Goal: Task Accomplishment & Management: Use online tool/utility

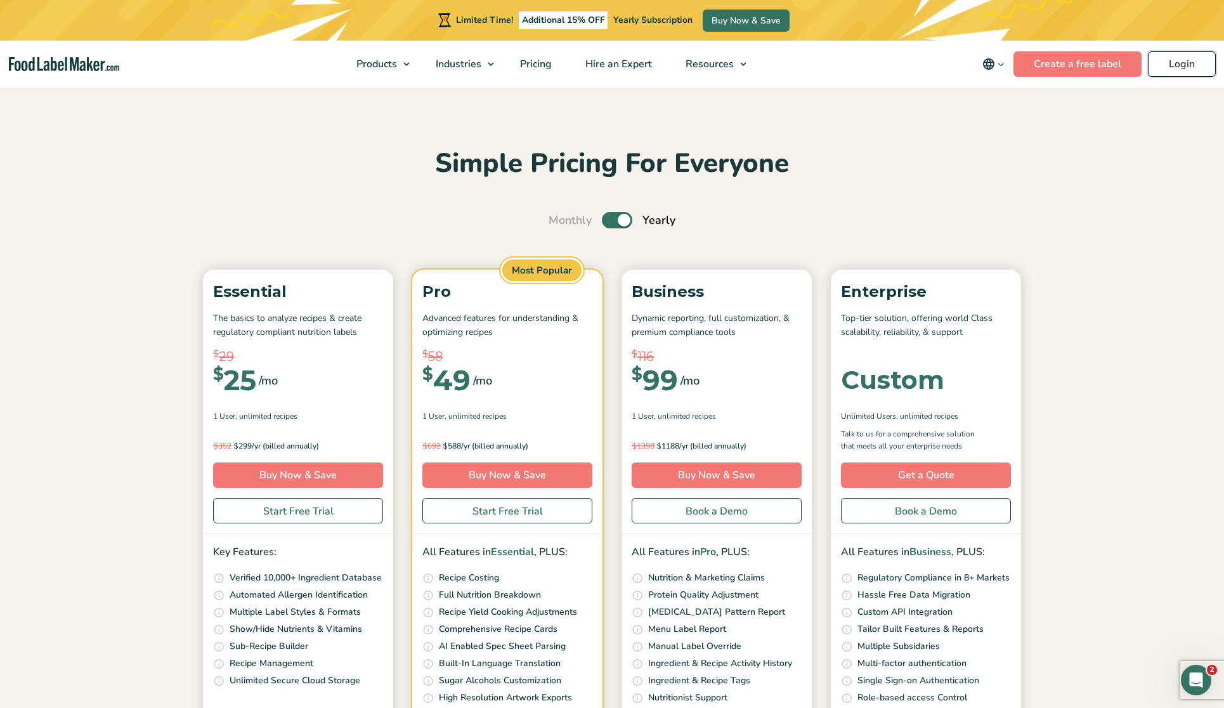
click at [1188, 66] on link "Login" at bounding box center [1182, 63] width 68 height 25
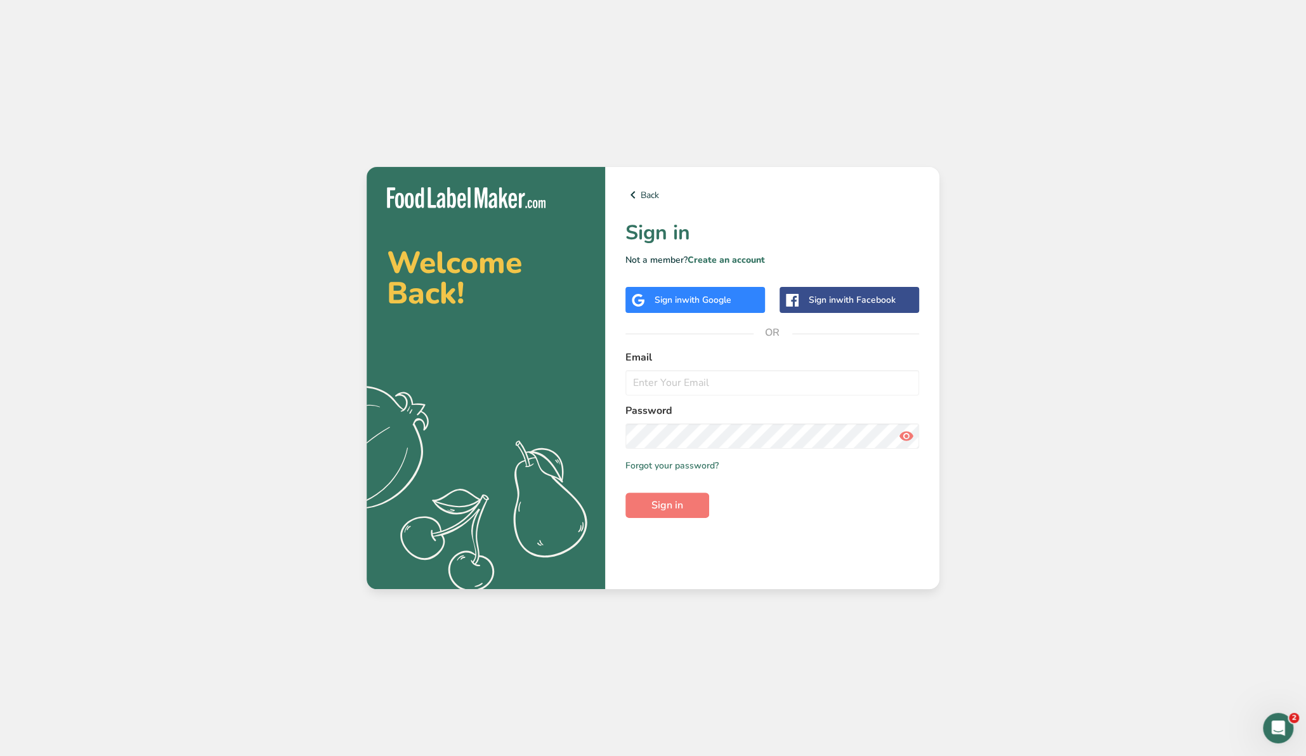
click at [689, 294] on span "with Google" at bounding box center [706, 300] width 49 height 12
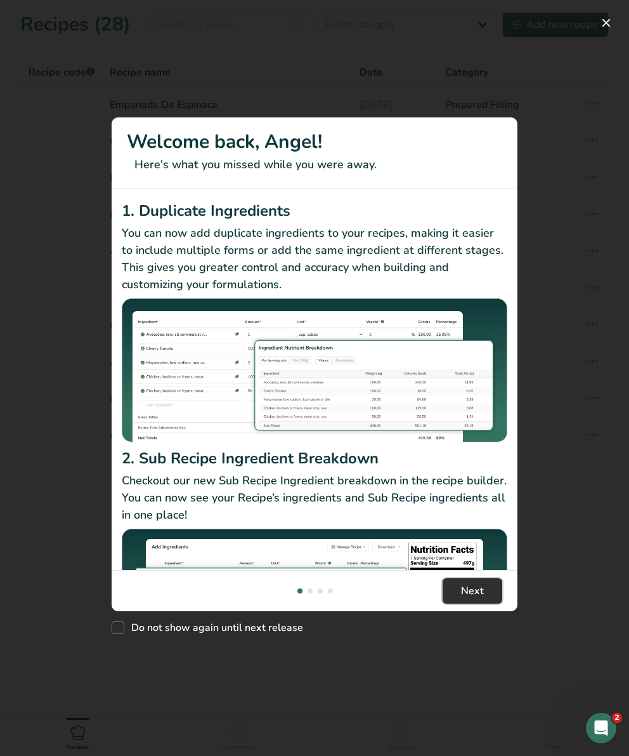
click at [478, 587] on span "Next" at bounding box center [472, 590] width 23 height 15
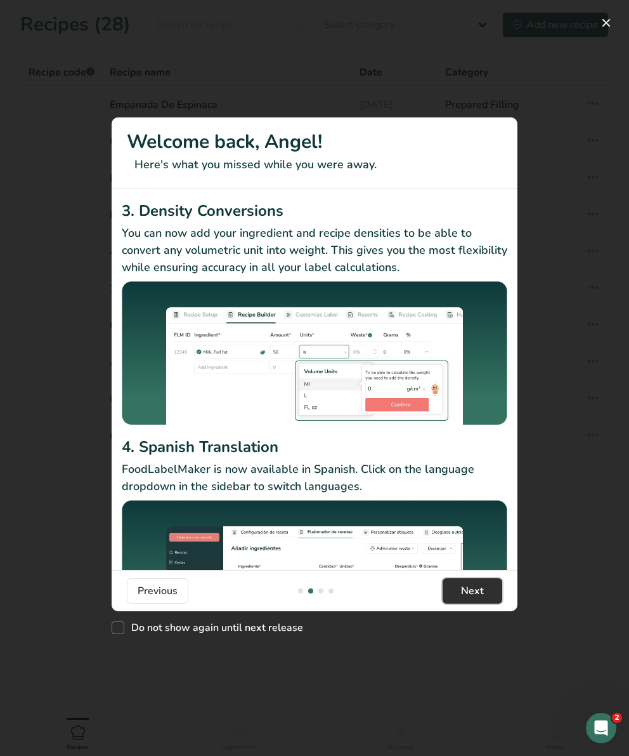
click at [478, 587] on span "Next" at bounding box center [472, 590] width 23 height 15
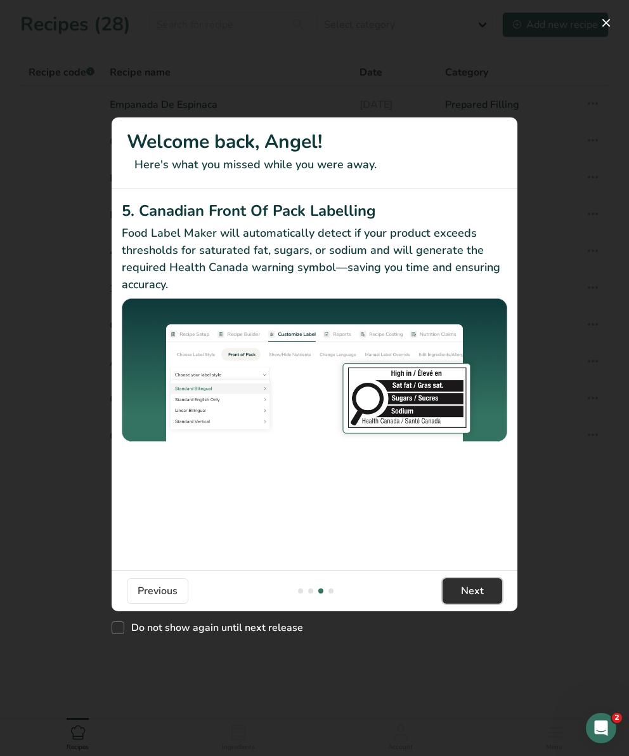
click at [478, 587] on span "Next" at bounding box center [472, 590] width 23 height 15
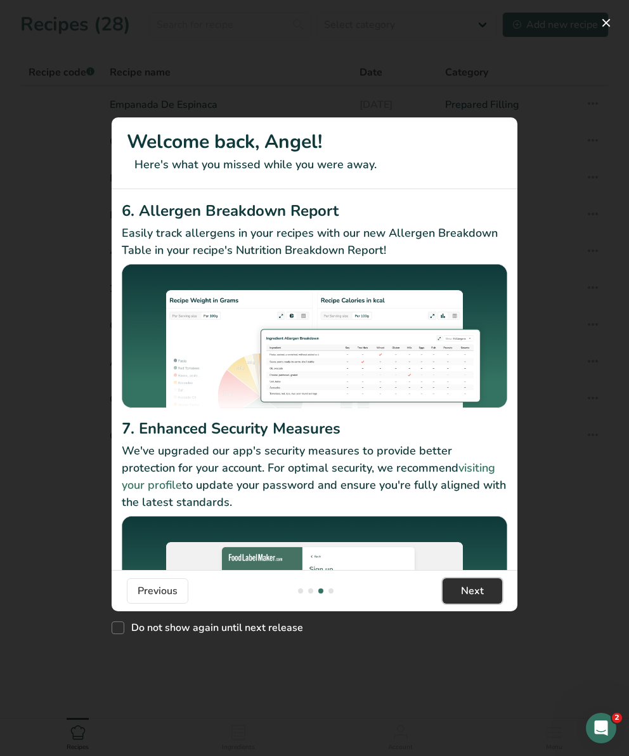
click at [478, 587] on span "Next" at bounding box center [472, 590] width 23 height 15
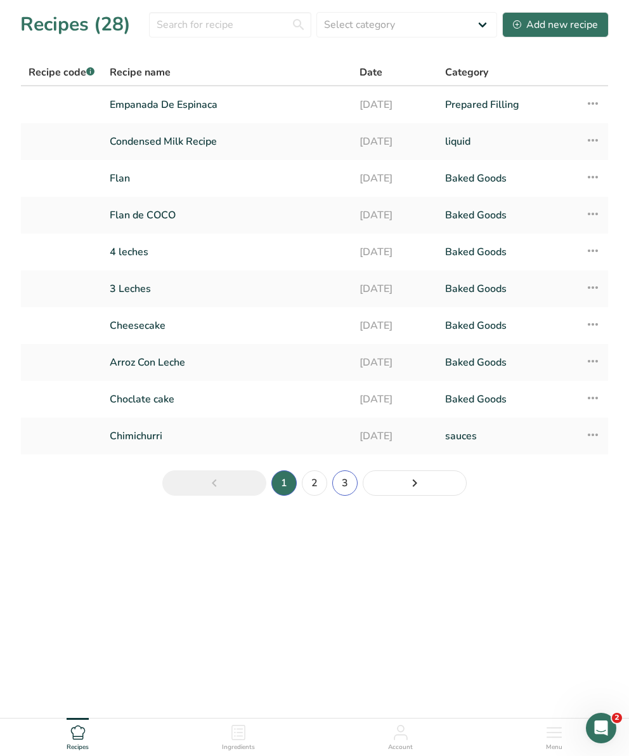
click at [348, 476] on link "3" at bounding box center [344, 482] width 25 height 25
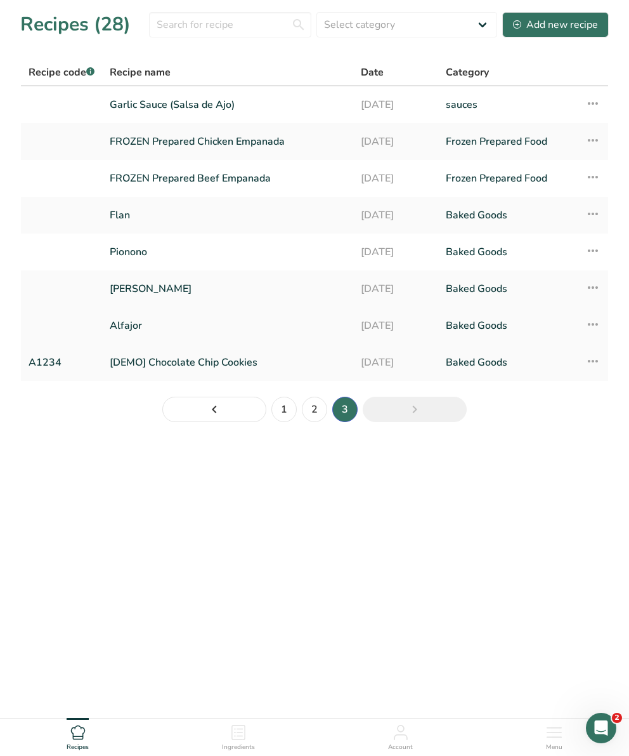
click at [209, 315] on link "Alfajor" at bounding box center [228, 325] width 236 height 27
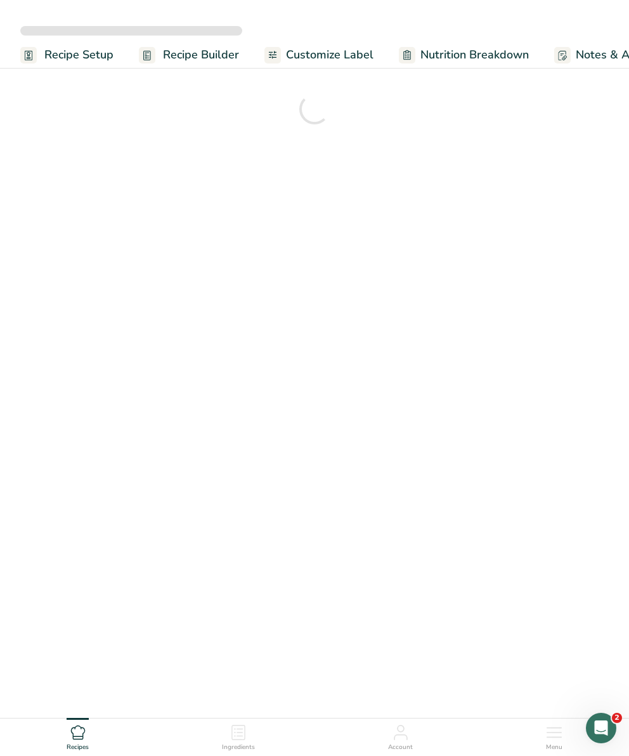
drag, startPoint x: 33, startPoint y: 250, endPoint x: -90, endPoint y: 216, distance: 127.6
click at [0, 216] on html "Recipe Setup Recipe Builder Customize Label Nutrition Breakdown Notes & Attachm…" at bounding box center [314, 397] width 629 height 794
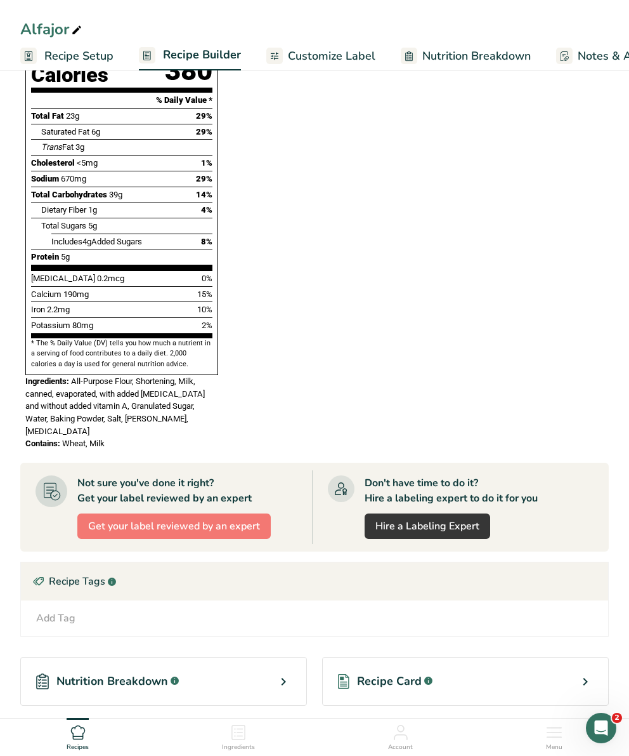
scroll to position [830, 0]
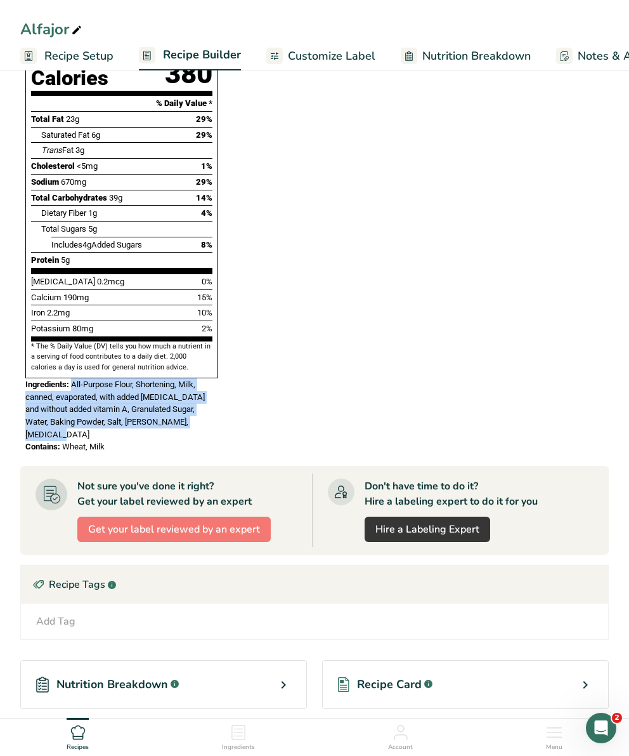
drag, startPoint x: 71, startPoint y: 350, endPoint x: 215, endPoint y: 388, distance: 148.8
click at [215, 388] on div "Ingredients: All-Purpose Flour, Shortening, Milk, canned, evaporated, with adde…" at bounding box center [121, 409] width 193 height 62
copy span "All-Purpose Flour, Shortening, Milk, canned, evaporated, with added [MEDICAL_DA…"
drag, startPoint x: 110, startPoint y: 402, endPoint x: 20, endPoint y: 402, distance: 90.7
click at [20, 402] on section "Add Ingredients Manage Recipe Delete Recipe Duplicate Recipe Scale Recipe Save …" at bounding box center [314, 37] width 629 height 1603
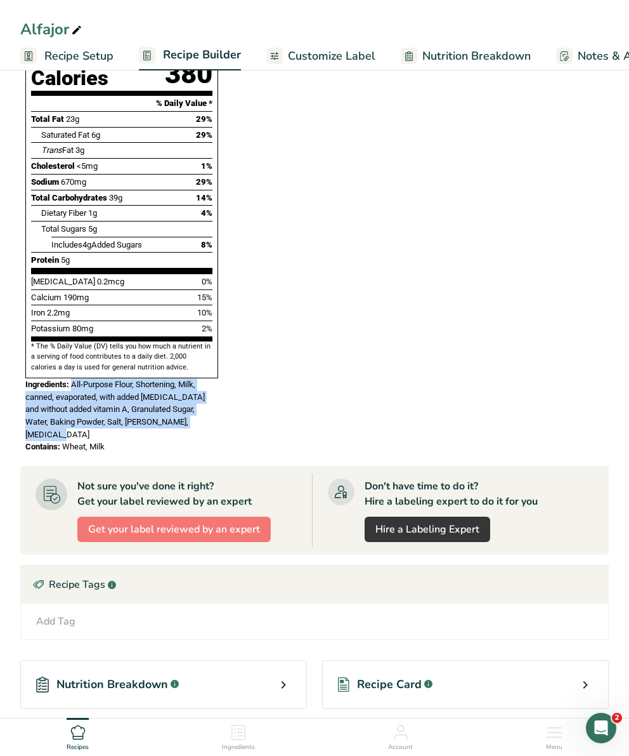
copy div "Contains: Wheat, Milk"
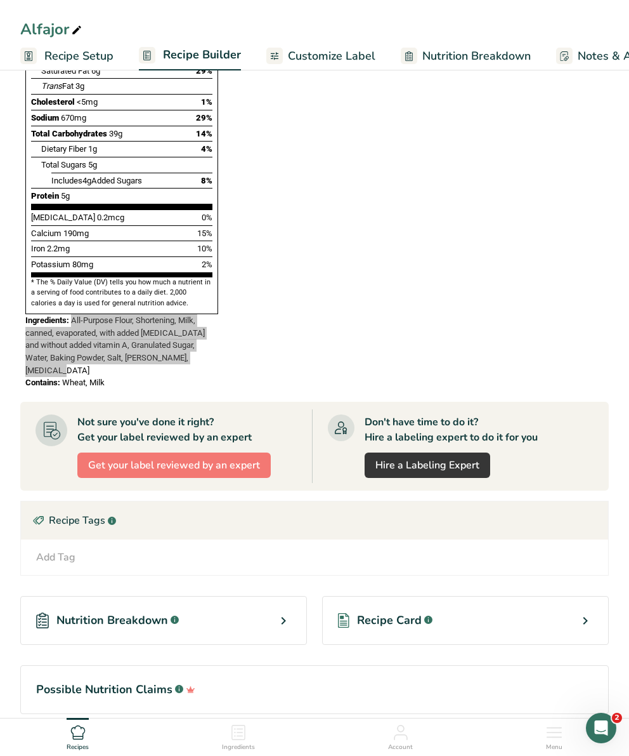
scroll to position [905, 0]
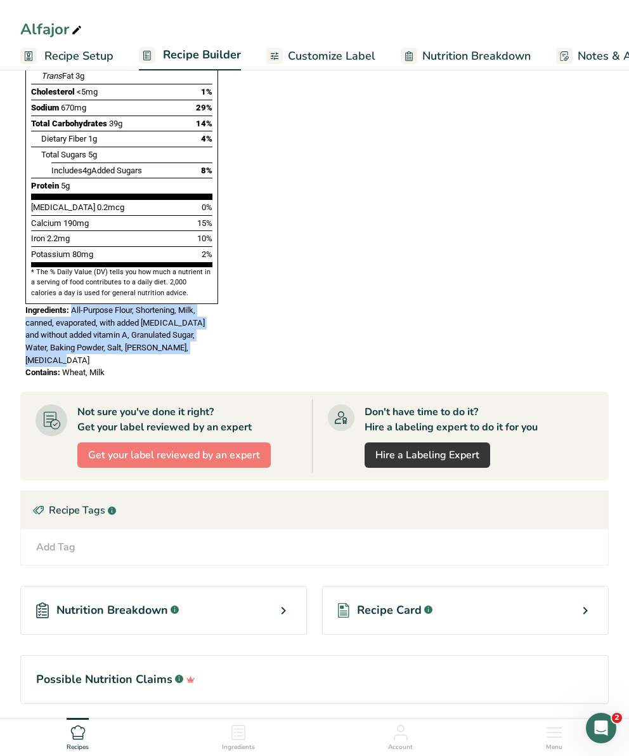
drag, startPoint x: 72, startPoint y: 275, endPoint x: 215, endPoint y: 310, distance: 146.8
click at [215, 310] on div "Ingredients: All-Purpose Flour, Shortening, Milk, canned, evaporated, with adde…" at bounding box center [121, 335] width 193 height 62
copy span "All-Purpose Flour, Shortening, Milk, canned, evaporated, with added [MEDICAL_DA…"
drag, startPoint x: 108, startPoint y: 327, endPoint x: 25, endPoint y: 326, distance: 83.1
click at [25, 366] on div "Contains: Wheat, Milk" at bounding box center [121, 372] width 193 height 13
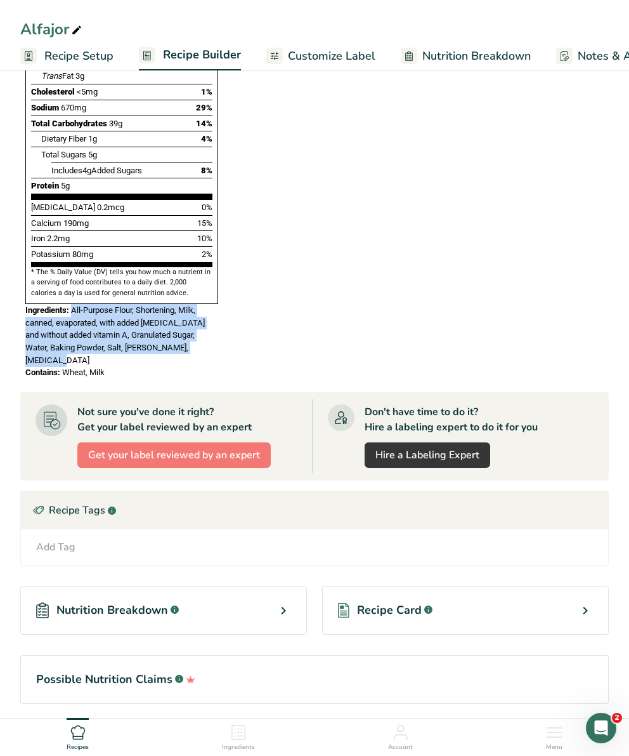
copy div "Contains: Wheat, Milk"
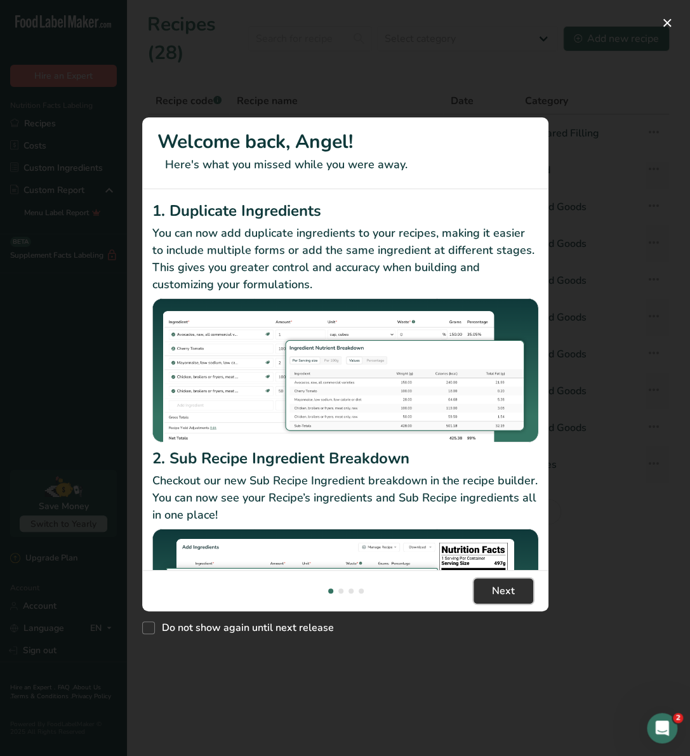
click at [476, 587] on button "Next" at bounding box center [503, 590] width 60 height 25
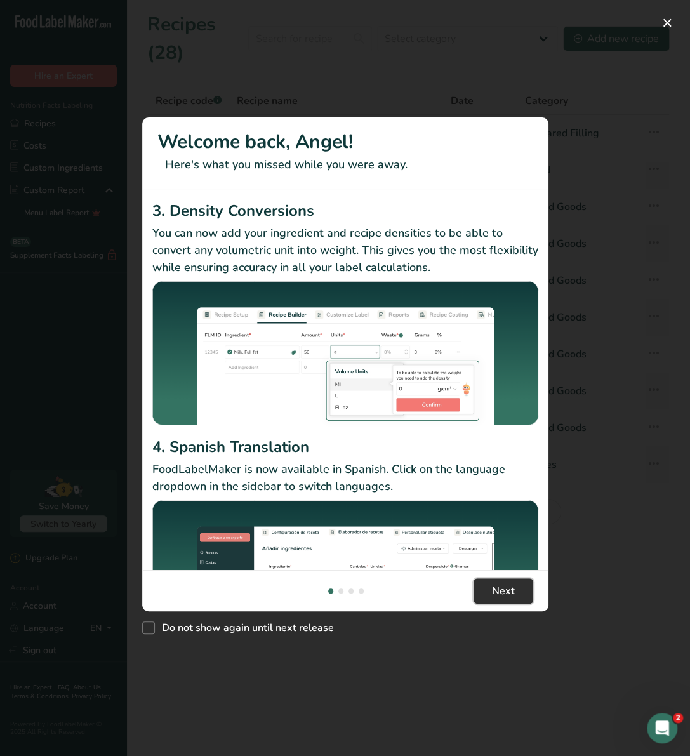
click at [476, 587] on button "Next" at bounding box center [503, 590] width 60 height 25
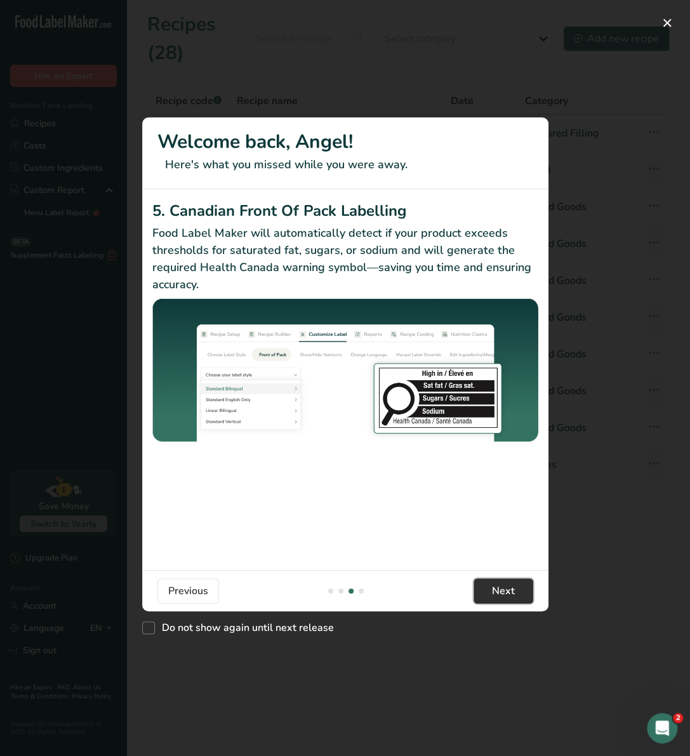
click at [476, 587] on button "Next" at bounding box center [503, 590] width 60 height 25
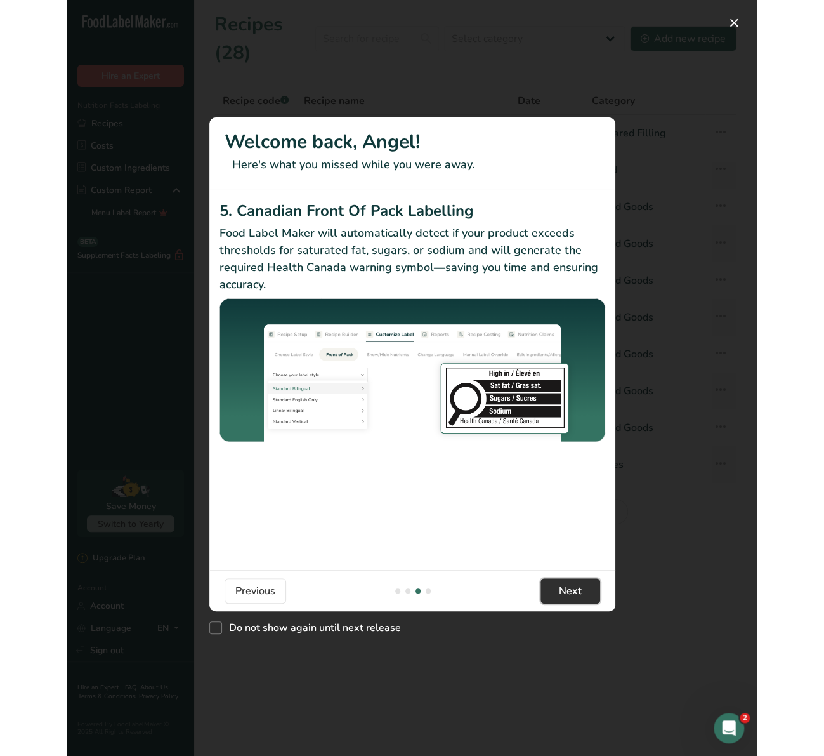
scroll to position [0, 1218]
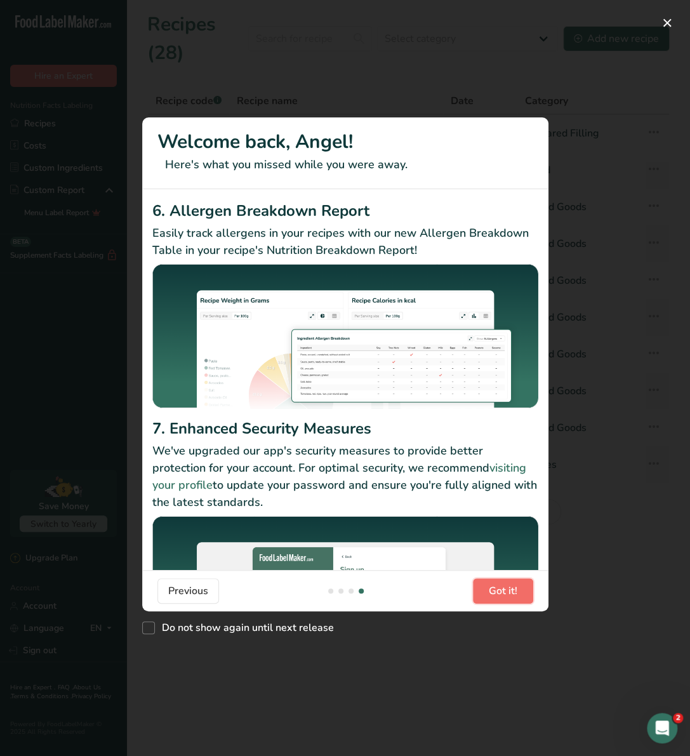
click at [476, 587] on button "Got it!" at bounding box center [503, 590] width 60 height 25
click at [476, 587] on footer "Previous Got it!" at bounding box center [345, 590] width 406 height 41
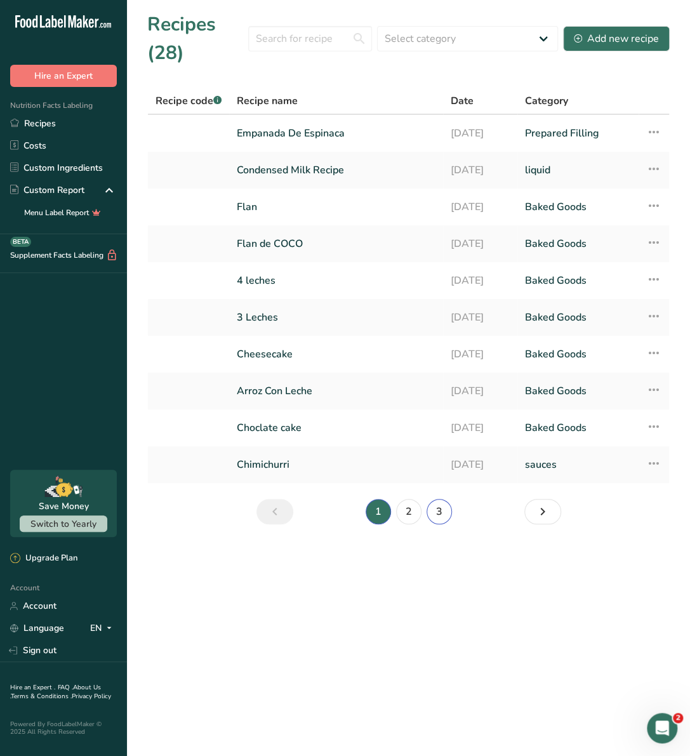
click at [440, 511] on link "3" at bounding box center [438, 511] width 25 height 25
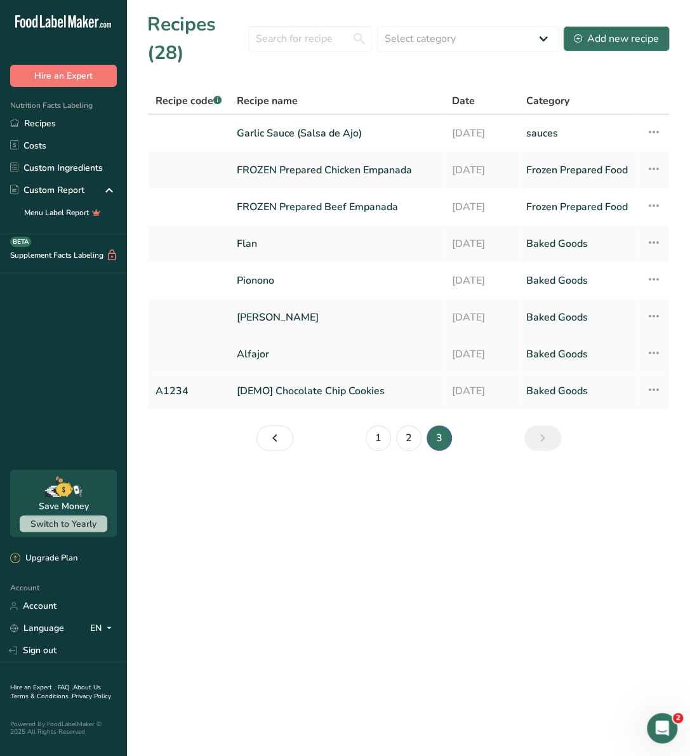
click at [267, 357] on link "Alfajor" at bounding box center [337, 354] width 200 height 27
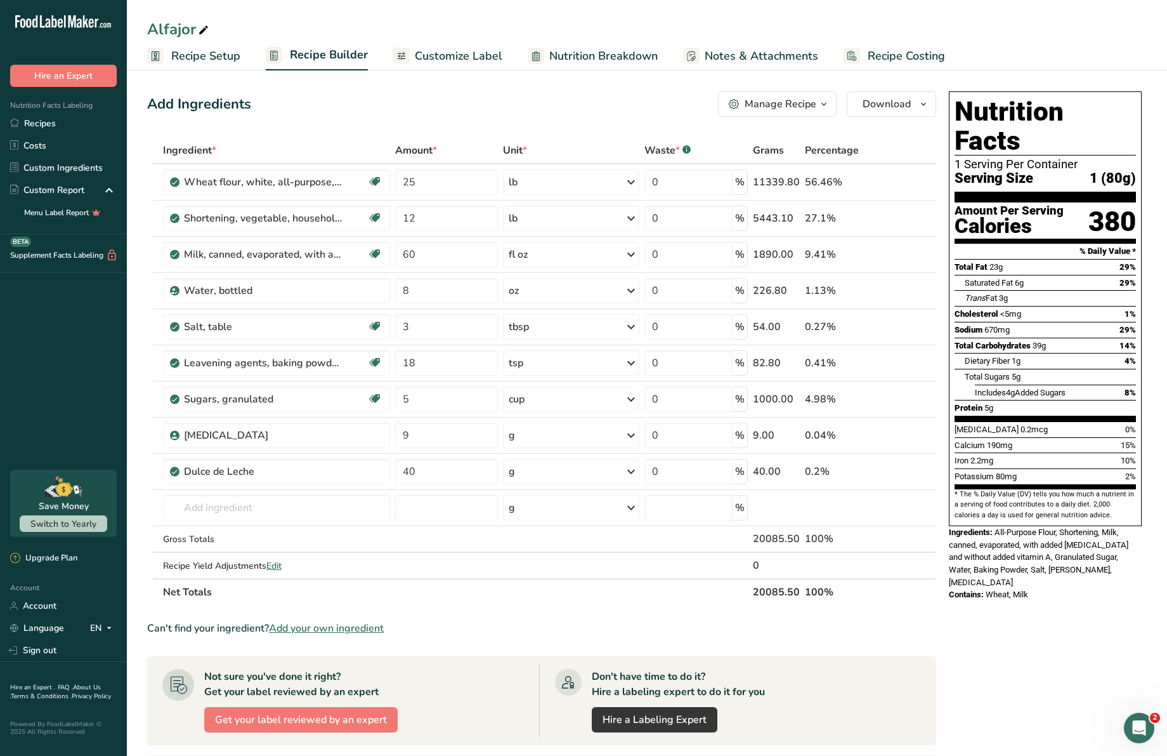
drag, startPoint x: 955, startPoint y: 180, endPoint x: 1032, endPoint y: 451, distance: 282.0
click at [689, 451] on div "Nutrition Facts 1 Serving Per Container Serving Size 1 (80g) Amount Per Serving…" at bounding box center [1045, 308] width 193 height 435
copy div "Amount Per Serving Calories 380 % Daily Value * Total Fat 23g 29% Saturated Fat…"
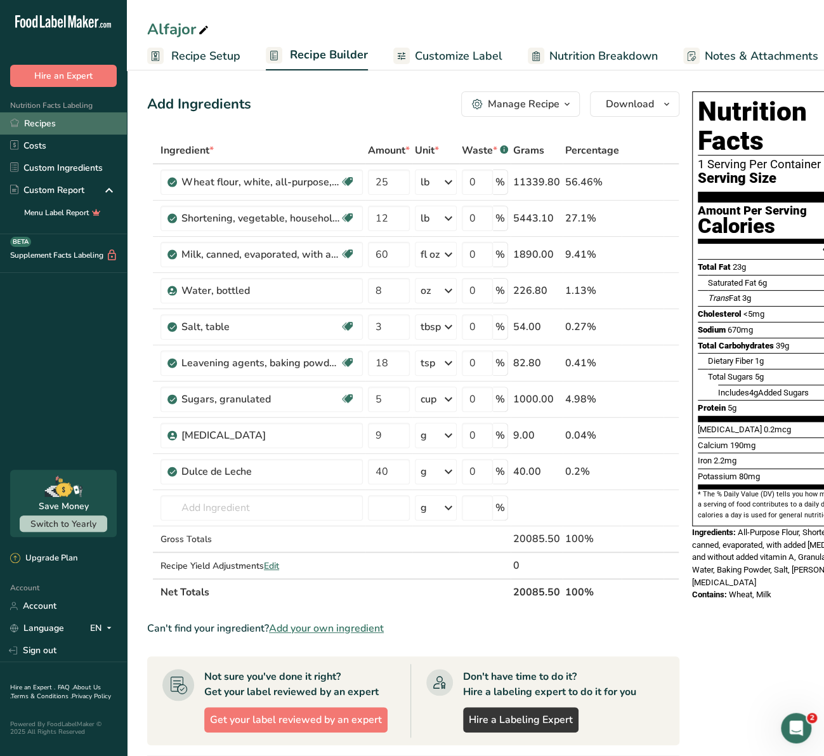
click at [67, 126] on link "Recipes" at bounding box center [63, 123] width 127 height 22
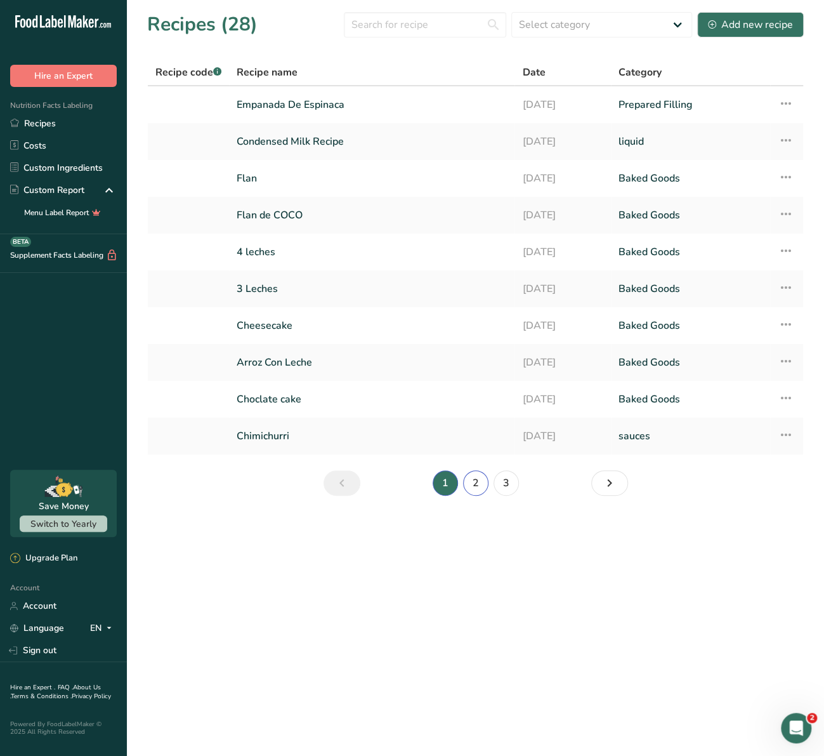
click at [480, 484] on link "2" at bounding box center [475, 482] width 25 height 25
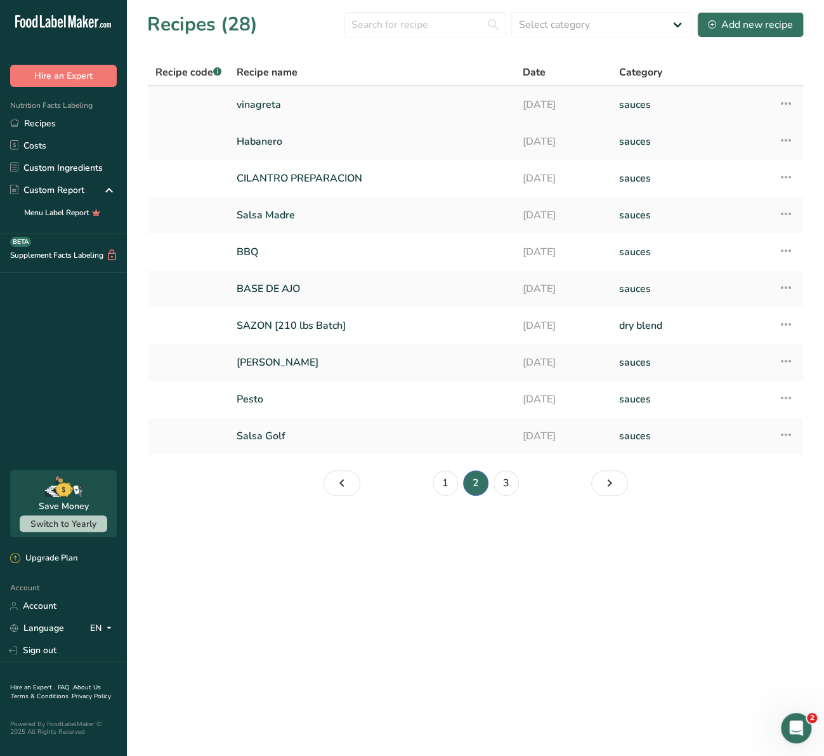
click at [266, 107] on link "vinagreta" at bounding box center [372, 104] width 271 height 27
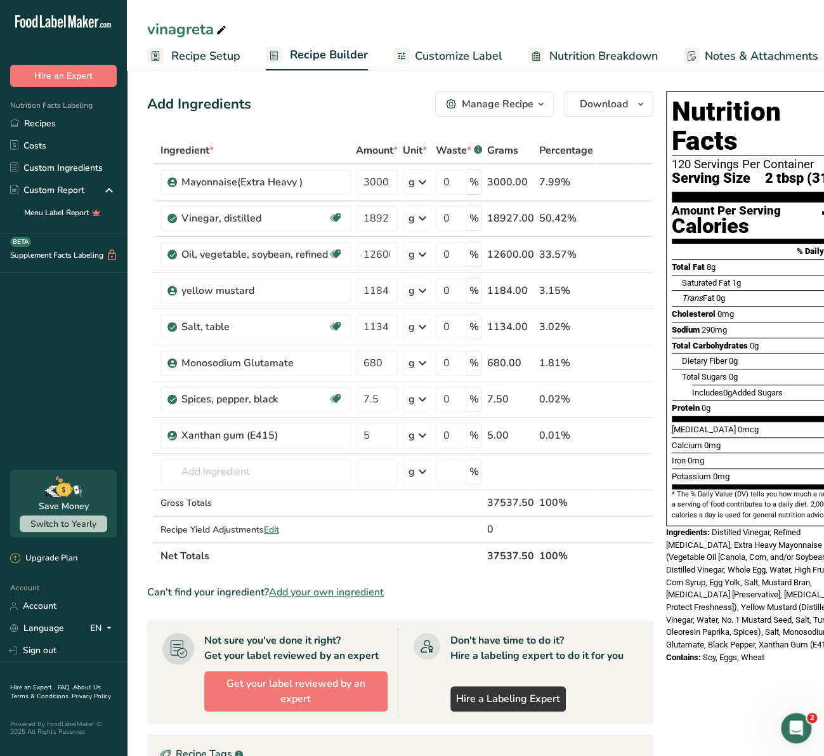
click at [220, 58] on span "Recipe Setup" at bounding box center [205, 56] width 69 height 17
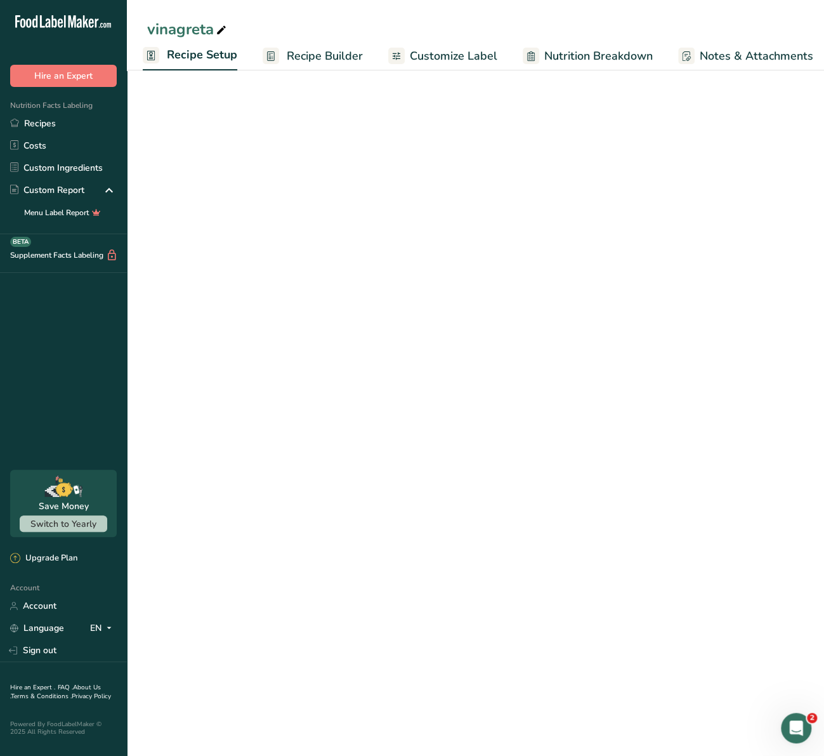
select select "22"
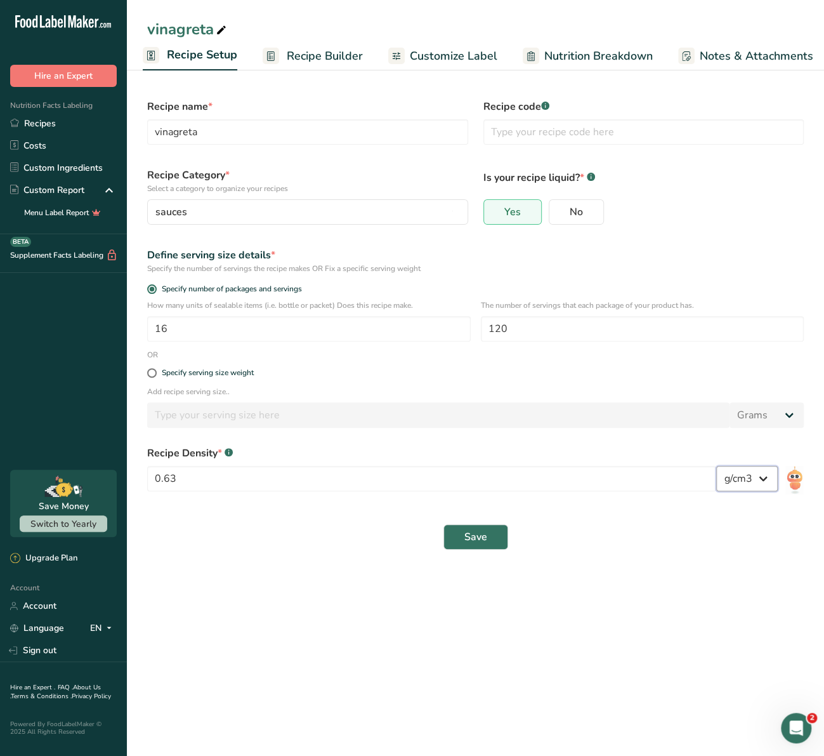
click at [689, 490] on select "lb/ft3 g/cm3" at bounding box center [747, 478] width 62 height 25
click at [313, 48] on span "Recipe Builder" at bounding box center [325, 56] width 76 height 17
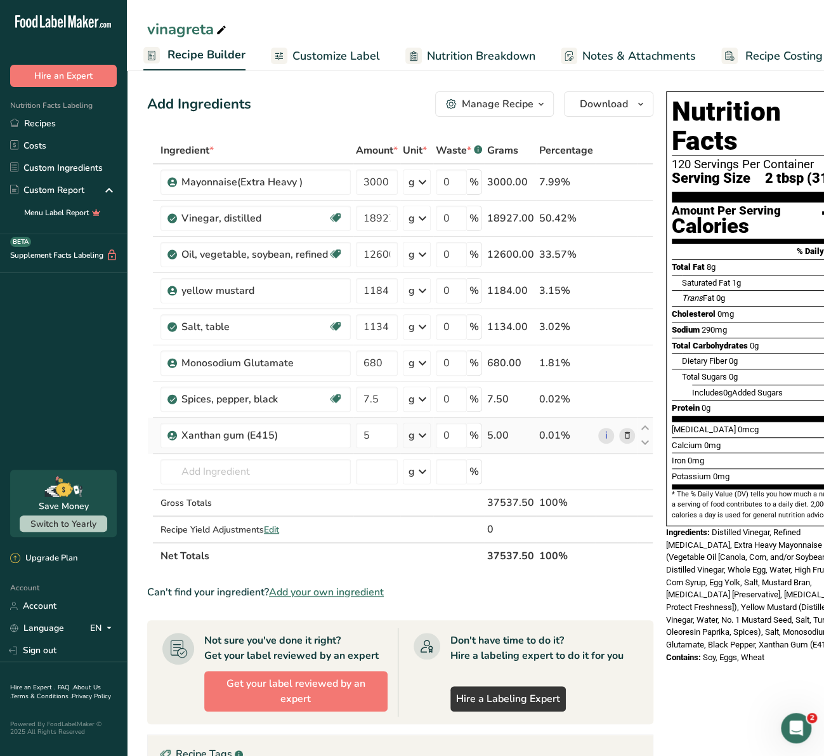
scroll to position [0, 36]
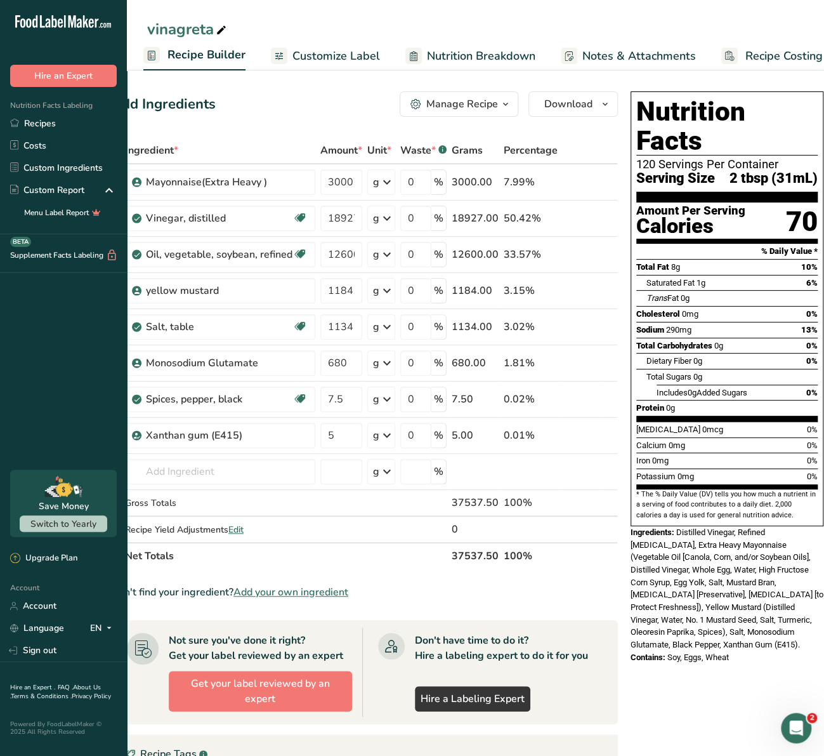
click at [362, 59] on span "Customize Label" at bounding box center [336, 56] width 88 height 17
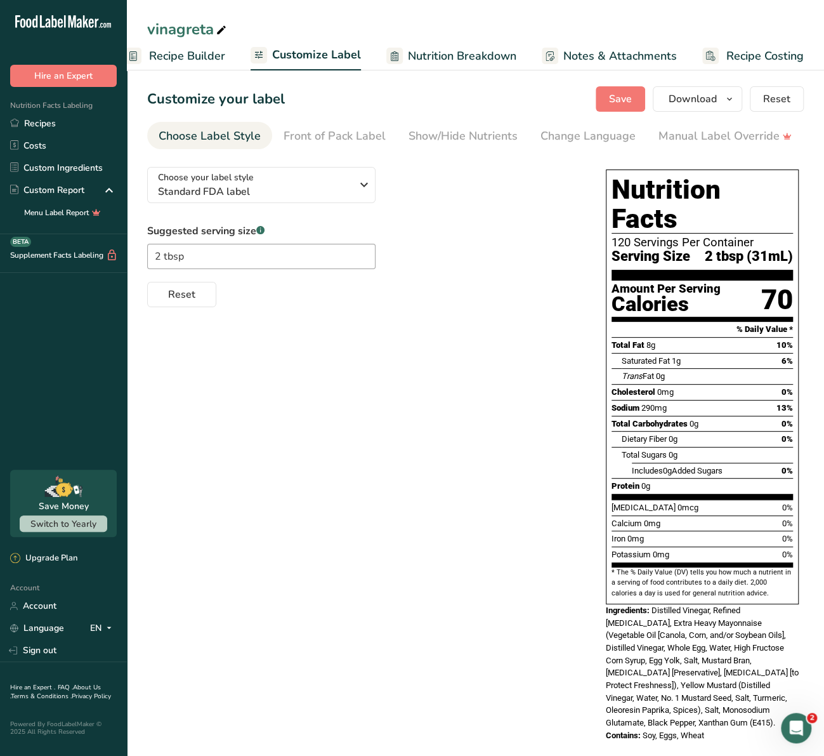
click at [408, 46] on link "Nutrition Breakdown" at bounding box center [451, 56] width 130 height 29
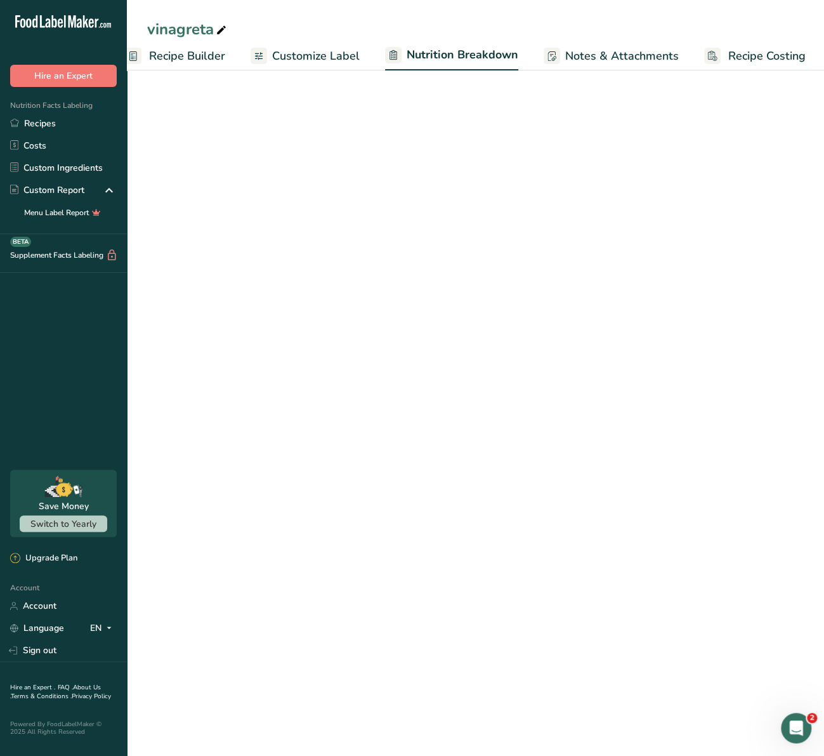
scroll to position [0, 142]
select select "Calories"
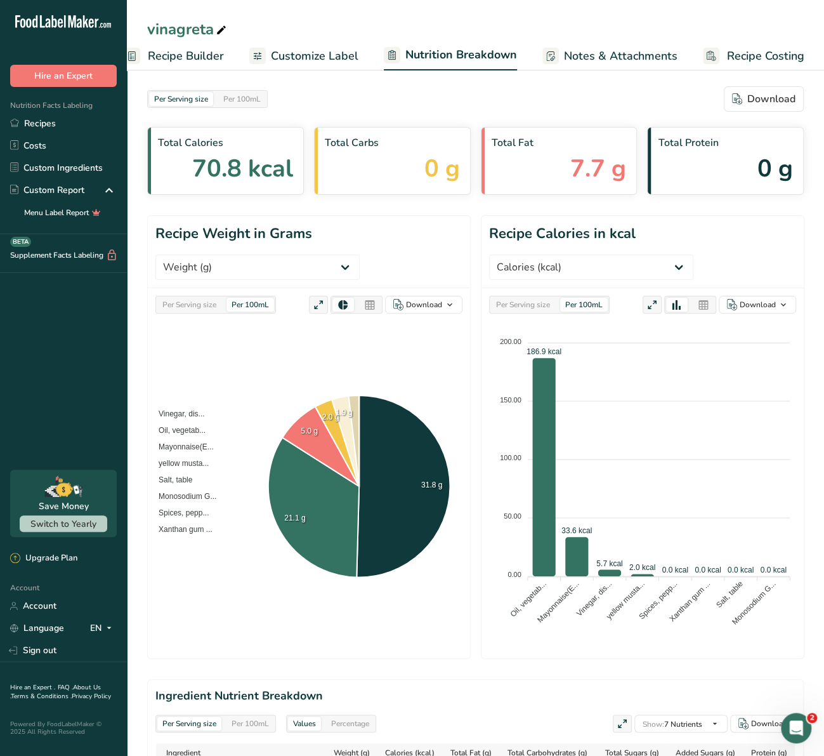
click at [325, 56] on span "Customize Label" at bounding box center [315, 56] width 88 height 17
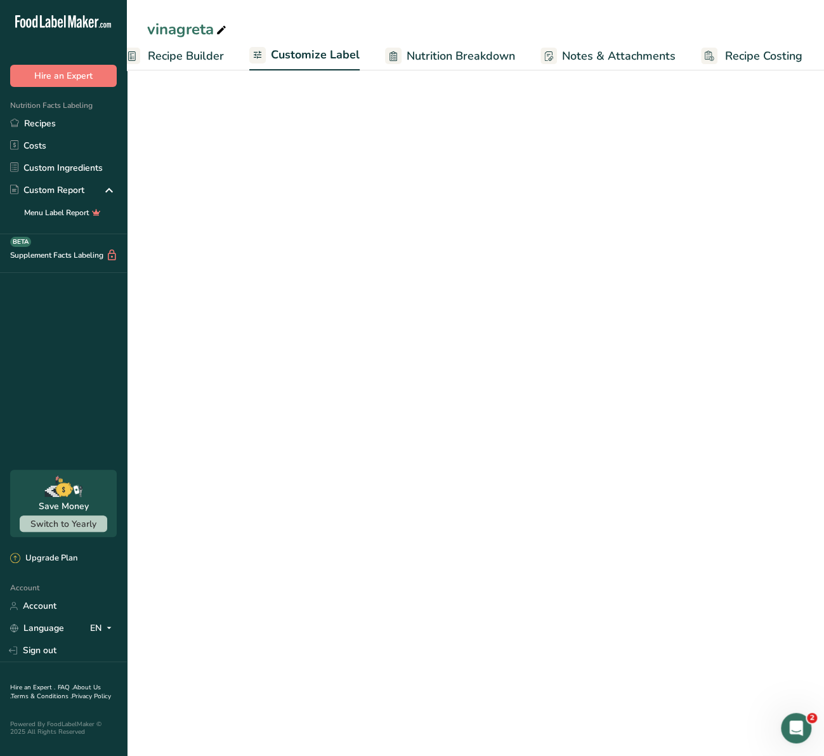
scroll to position [0, 141]
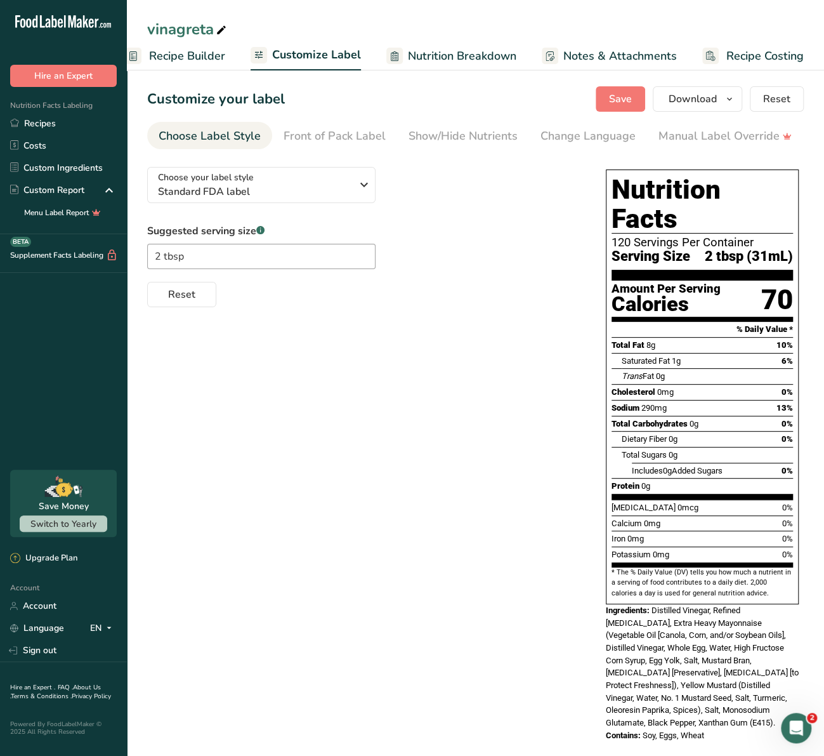
click at [403, 50] on link "Nutrition Breakdown" at bounding box center [451, 56] width 130 height 29
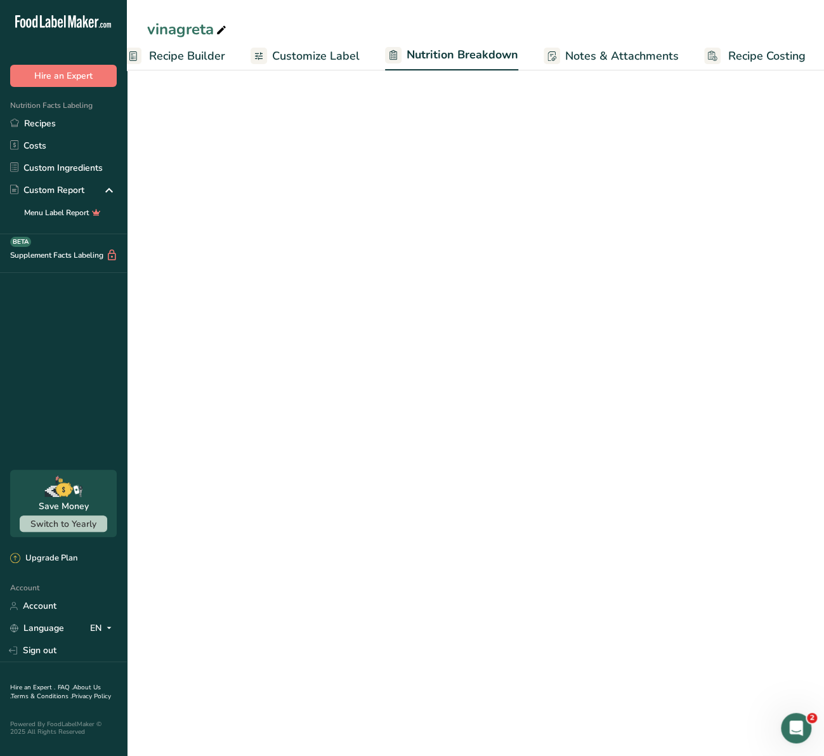
scroll to position [0, 142]
select select "Calories"
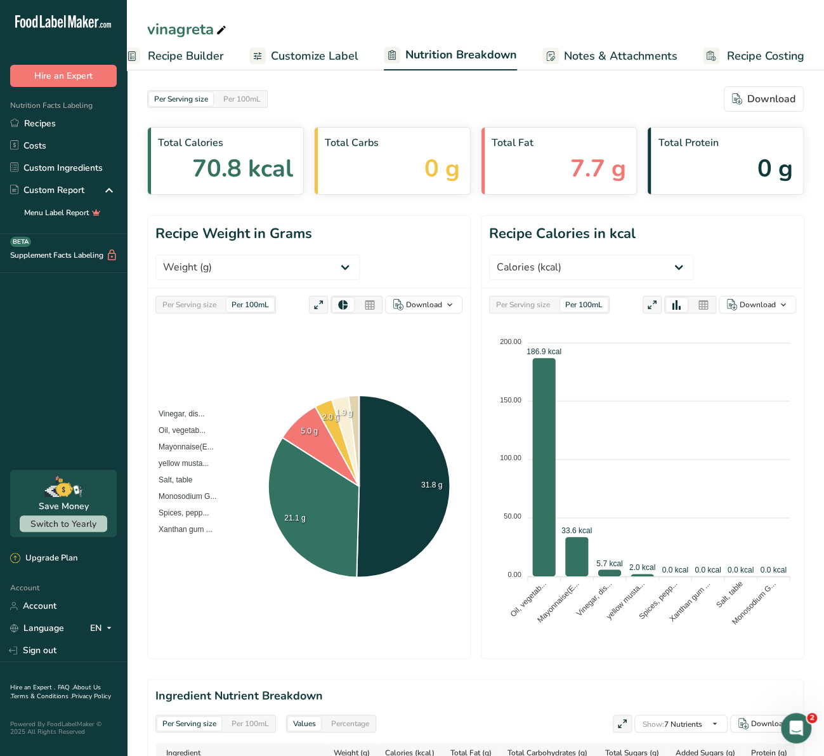
click at [199, 60] on span "Recipe Builder" at bounding box center [186, 56] width 76 height 17
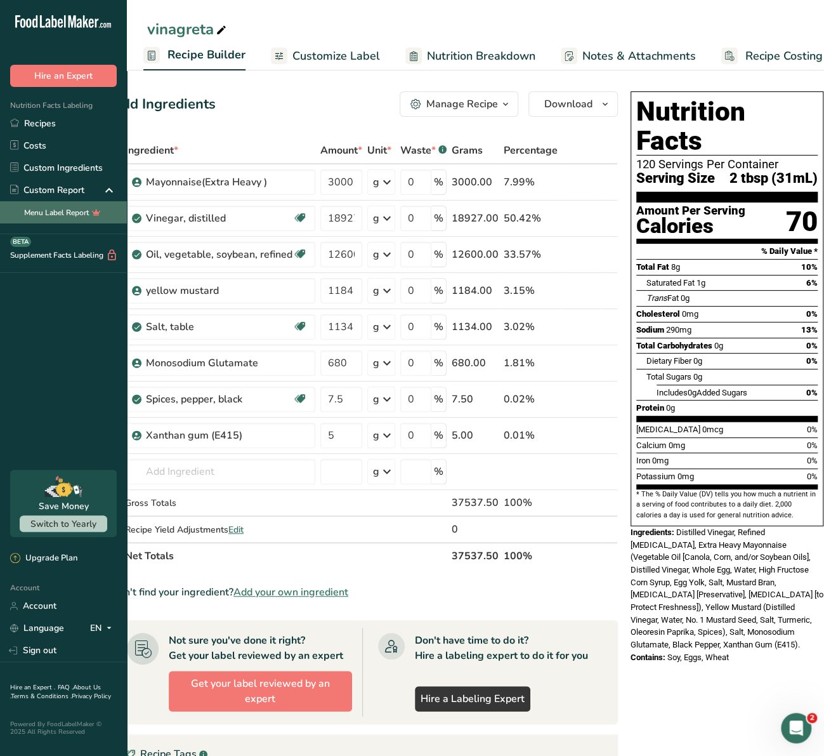
scroll to position [0, 141]
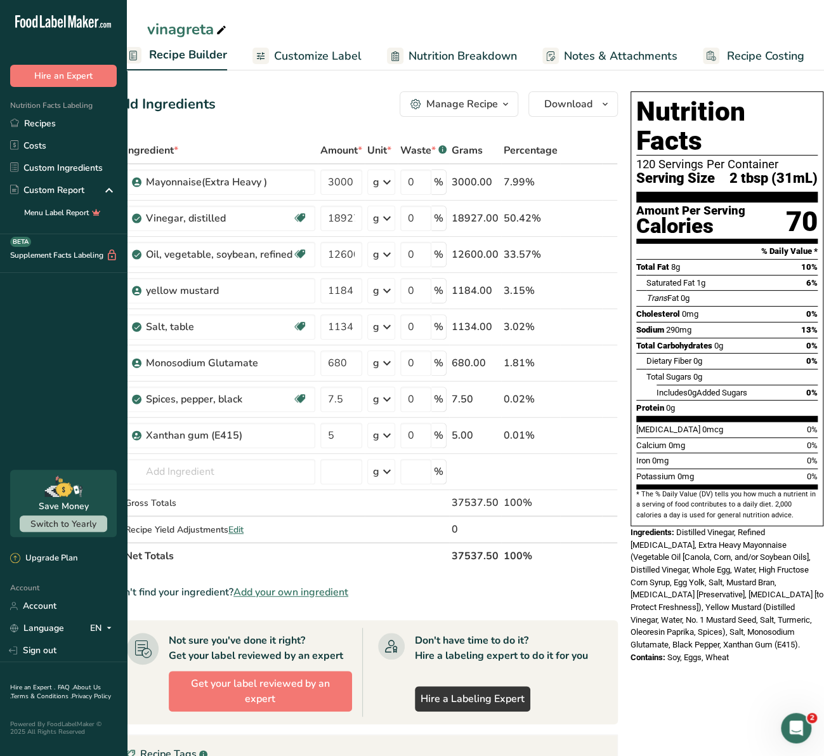
click at [274, 59] on span "Customize Label" at bounding box center [318, 56] width 88 height 17
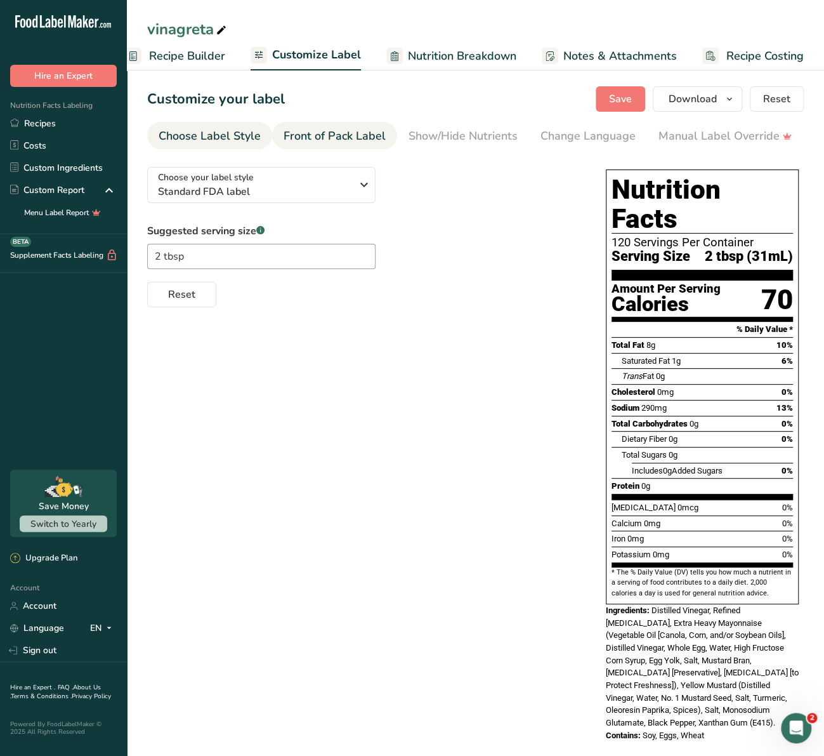
click at [346, 131] on div "Front of Pack Label" at bounding box center [335, 136] width 102 height 17
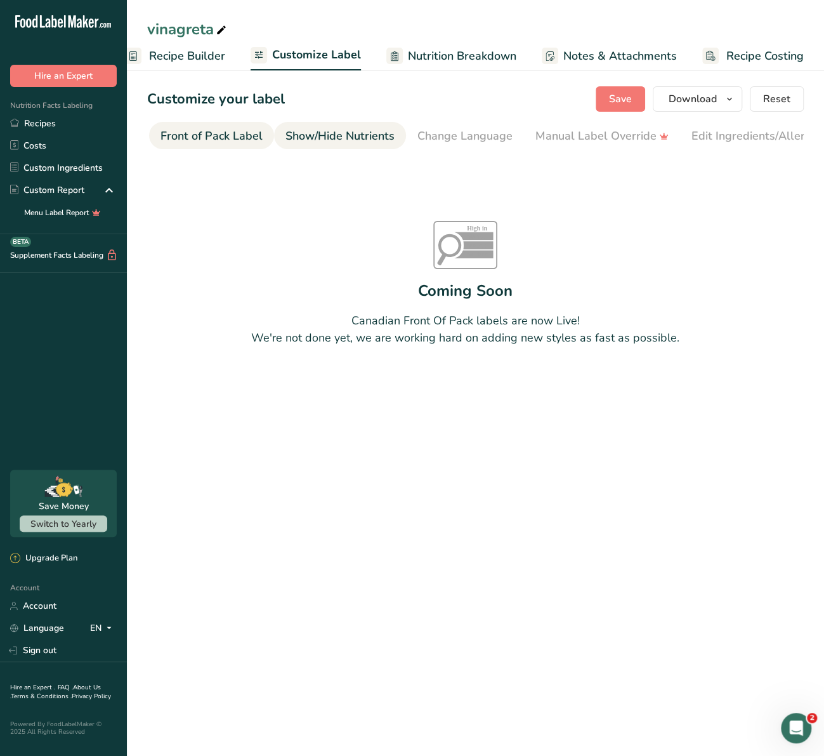
click at [371, 134] on div "Show/Hide Nutrients" at bounding box center [339, 136] width 109 height 17
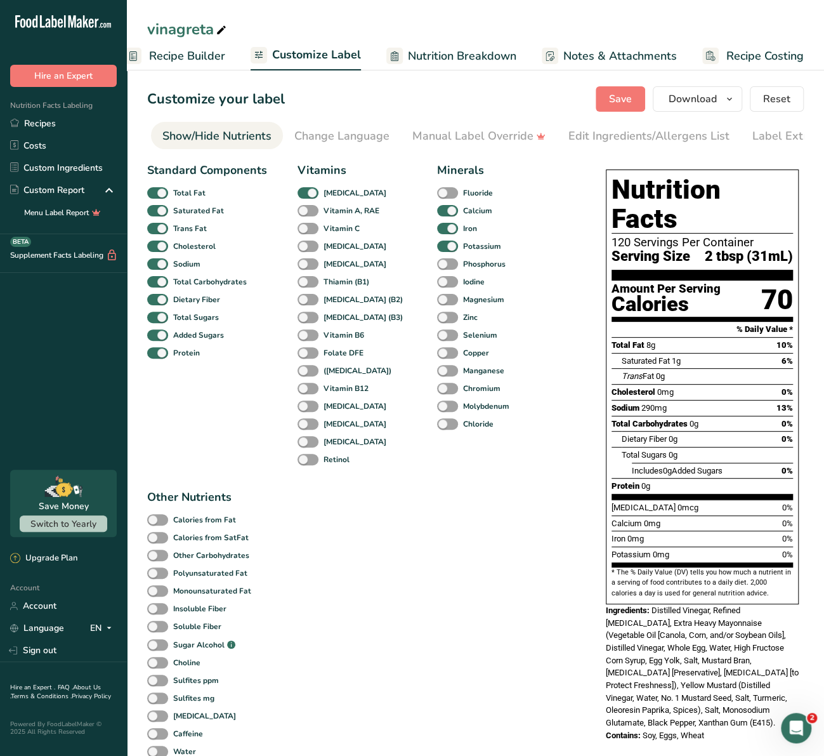
click at [371, 134] on div "Change Language" at bounding box center [341, 136] width 95 height 17
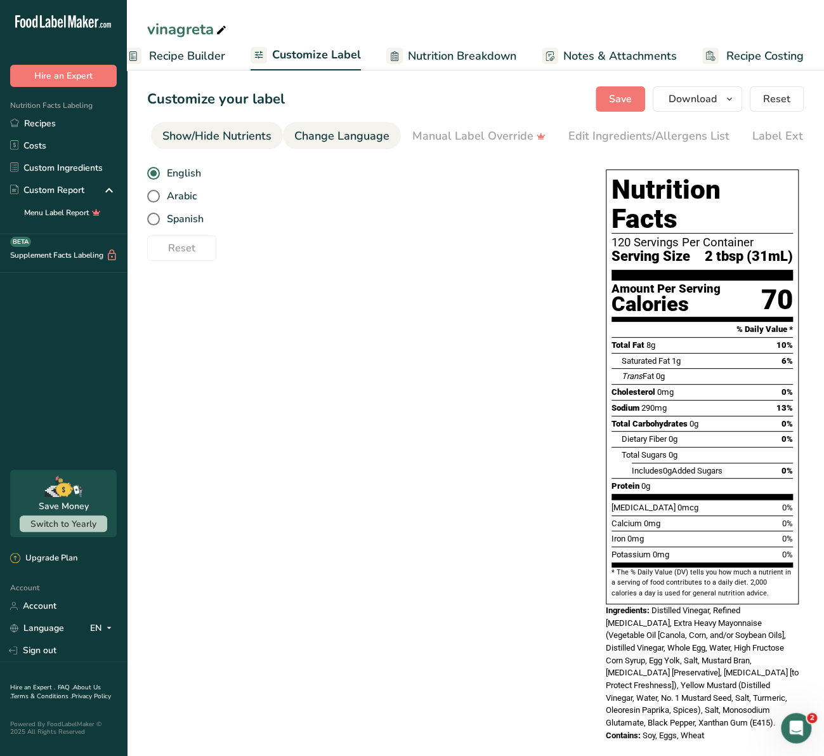
scroll to position [0, 280]
click at [371, 134] on li "Manual Label Override" at bounding box center [445, 135] width 156 height 27
click at [383, 134] on div "Manual Label Override" at bounding box center [444, 136] width 133 height 17
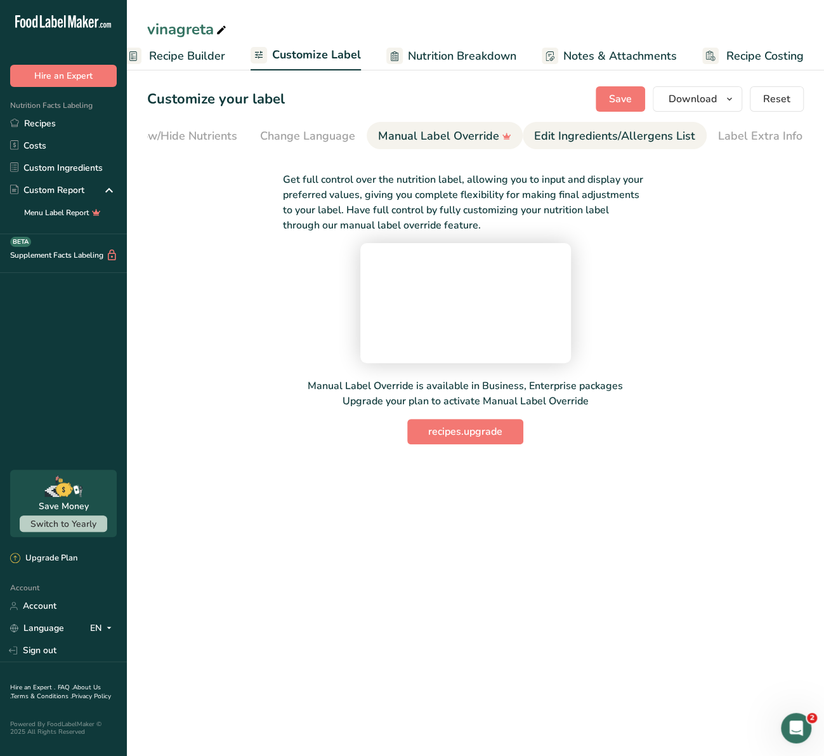
click at [549, 133] on div "Edit Ingredients/Allergens List" at bounding box center [614, 136] width 161 height 17
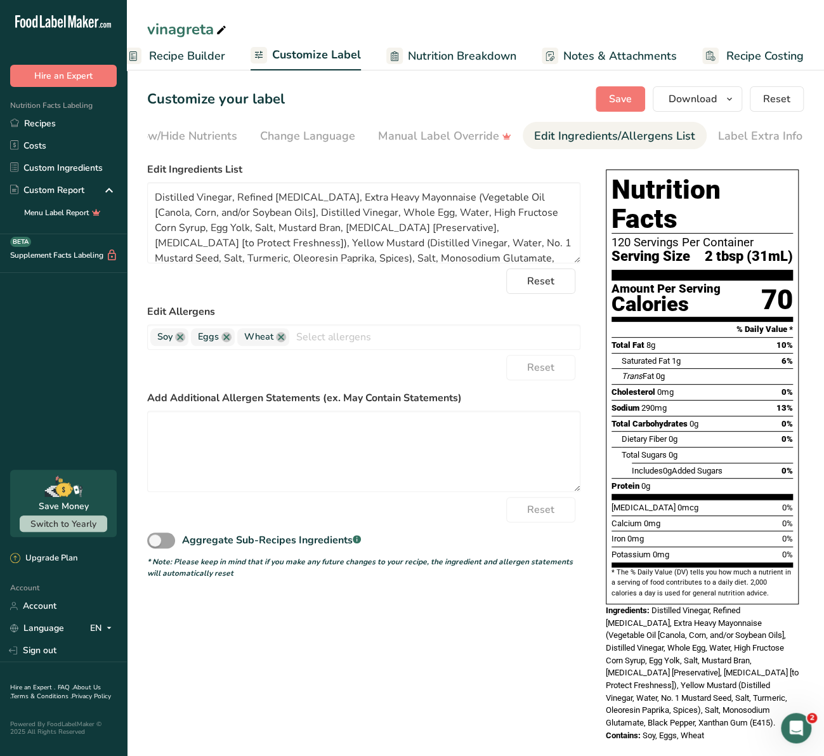
click at [672, 128] on div "Edit Ingredients/Allergens List" at bounding box center [614, 136] width 161 height 17
click at [689, 132] on li "Edit Ingredients/Allergens List" at bounding box center [615, 135] width 184 height 27
click at [689, 132] on div "Label Extra Info" at bounding box center [760, 136] width 84 height 17
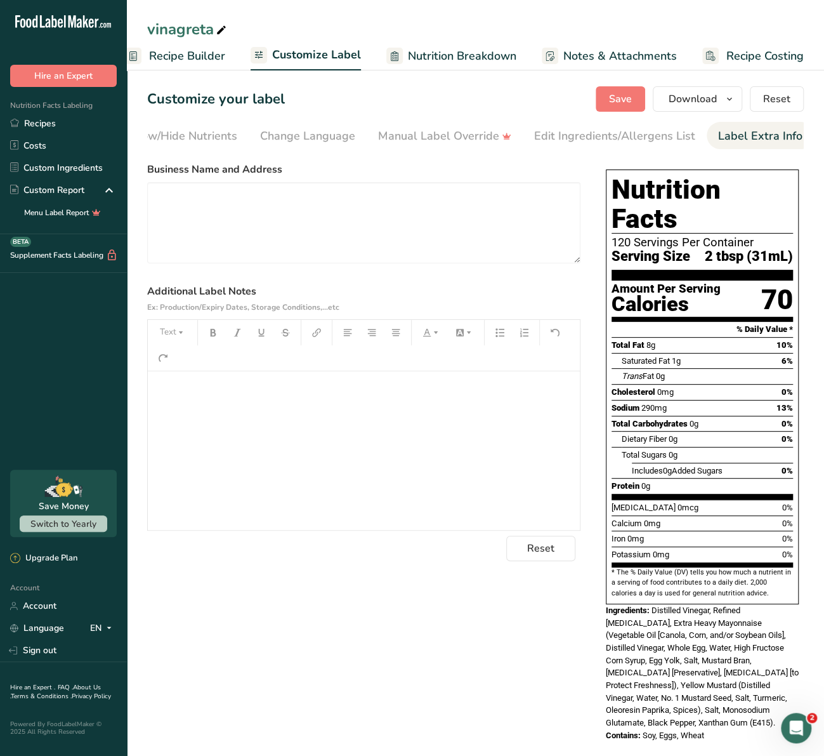
click at [195, 57] on span "Recipe Builder" at bounding box center [187, 56] width 76 height 17
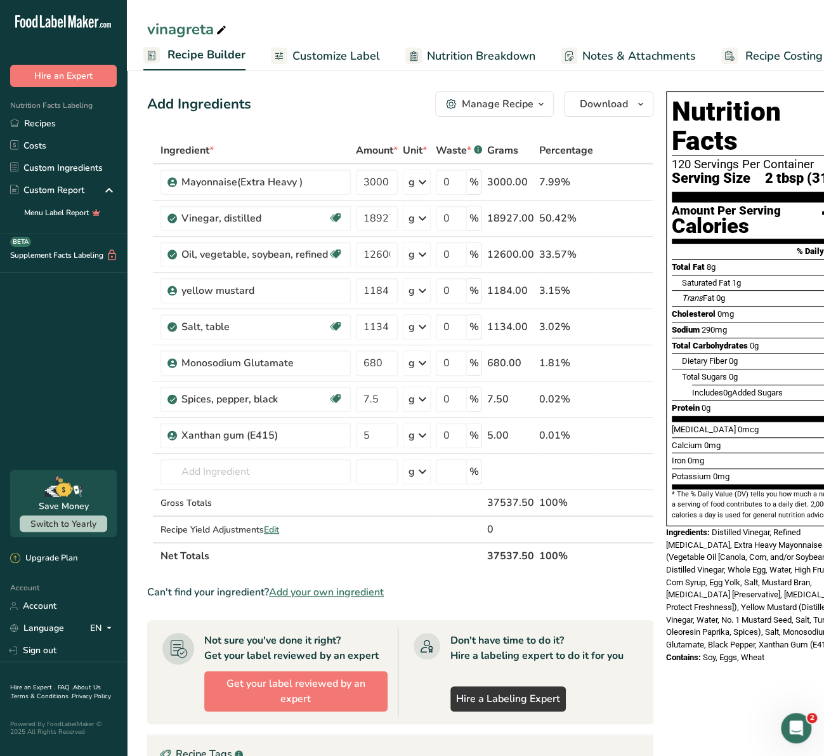
scroll to position [0, 36]
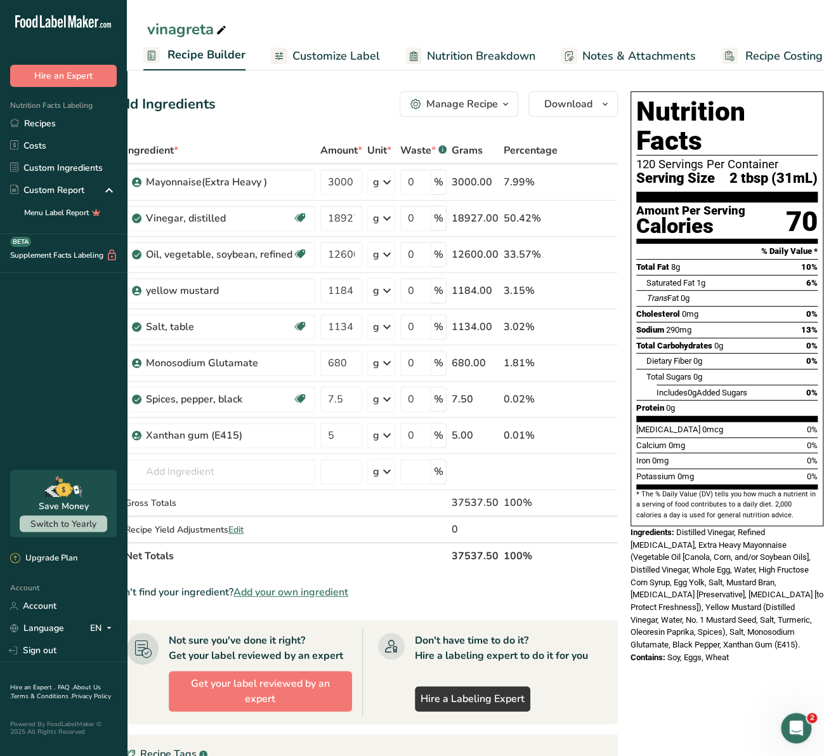
drag, startPoint x: 671, startPoint y: 506, endPoint x: 738, endPoint y: 611, distance: 124.4
click at [689, 613] on div "Ingredients: Distilled Vinegar, Refined [MEDICAL_DATA], Extra Heavy Mayonnaise …" at bounding box center [727, 588] width 193 height 125
drag, startPoint x: 706, startPoint y: 616, endPoint x: 674, endPoint y: 504, distance: 116.9
click at [674, 526] on div "Ingredients: Distilled Vinegar, Refined [MEDICAL_DATA], Extra Heavy Mayonnaise …" at bounding box center [727, 588] width 193 height 125
copy span "Distilled Vinegar, Refined [MEDICAL_DATA], Extra Heavy Mayonnaise (Vegetable Oi…"
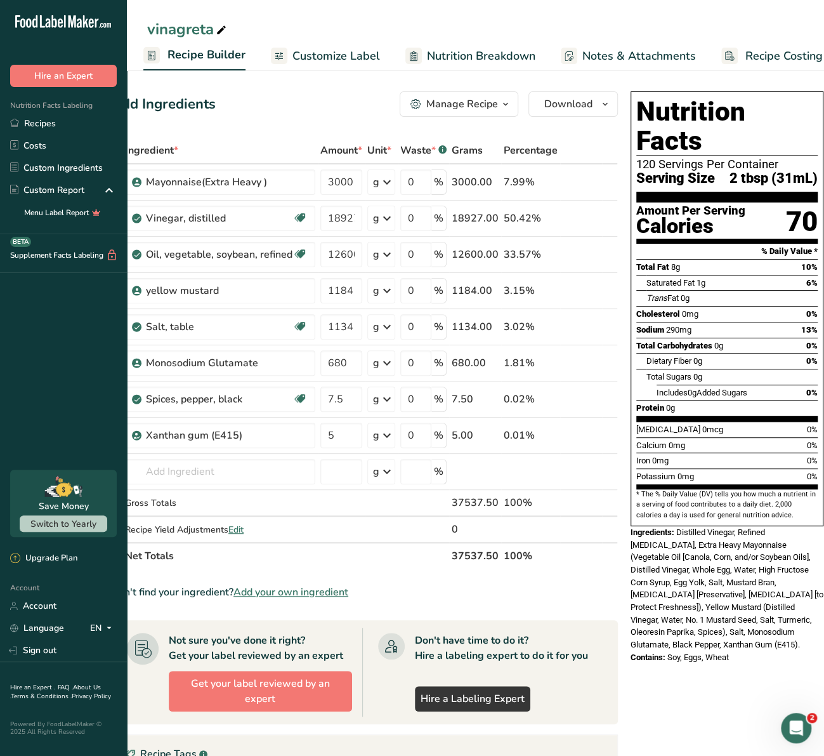
drag, startPoint x: 735, startPoint y: 634, endPoint x: 664, endPoint y: 634, distance: 70.4
click at [664, 651] on div "Contains: Soy, Eggs, Wheat" at bounding box center [727, 657] width 193 height 13
copy span "Soy, Eggs, Wheat"
